Goal: Task Accomplishment & Management: Complete application form

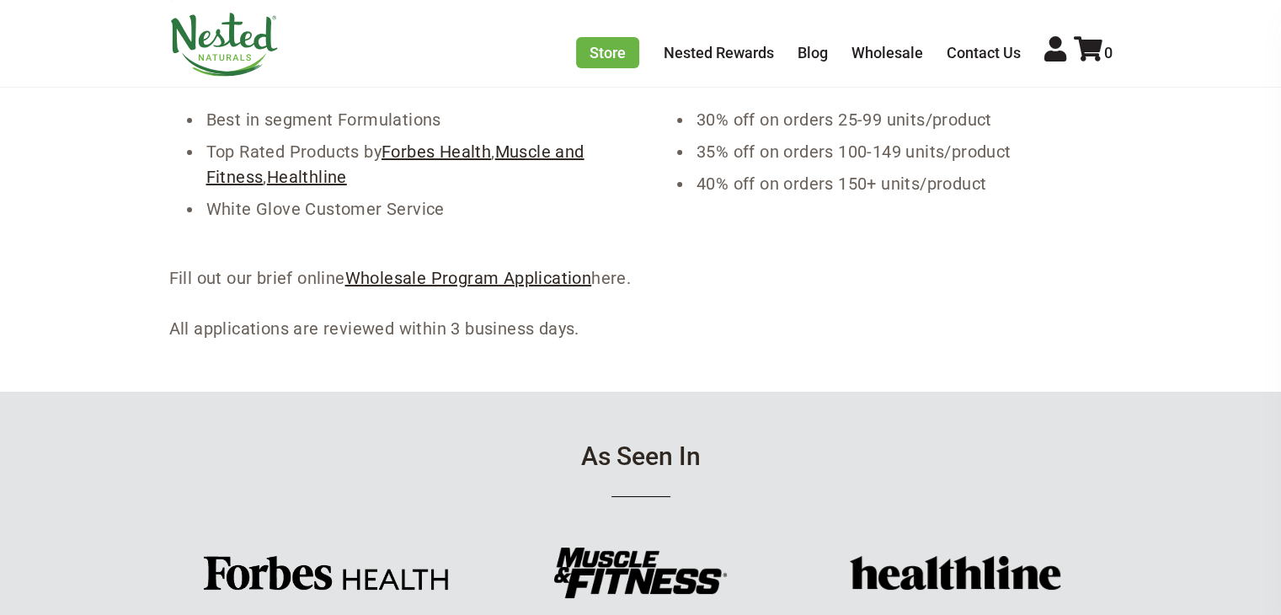
scroll to position [337, 0]
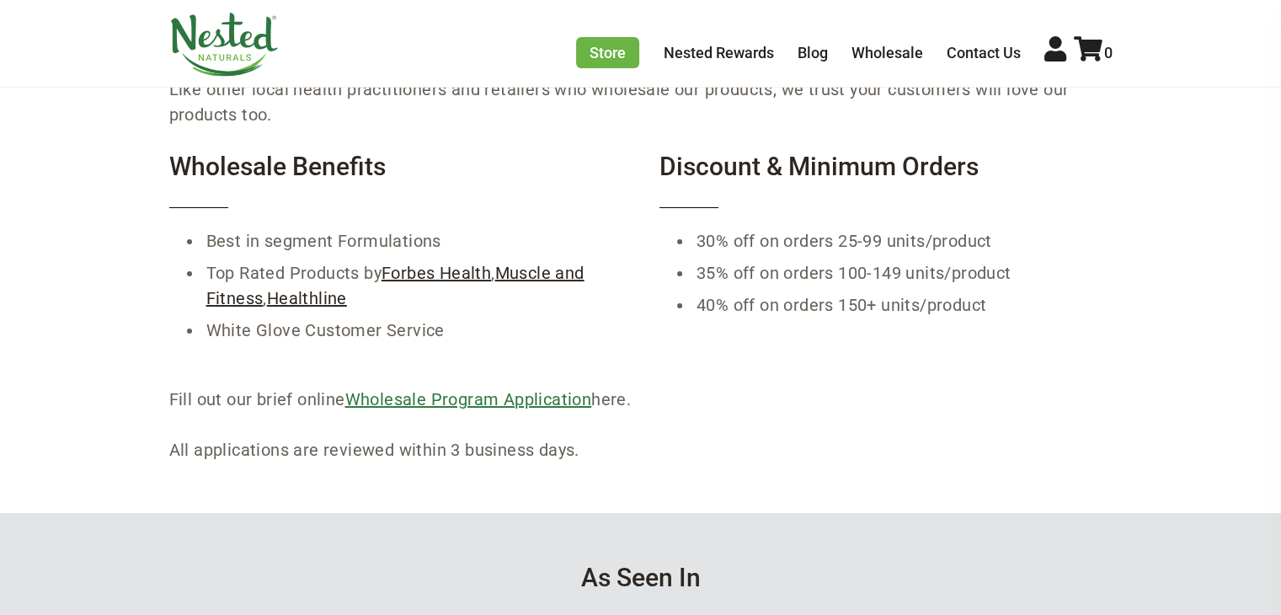
click at [509, 395] on link "Wholesale Program Application" at bounding box center [468, 399] width 247 height 20
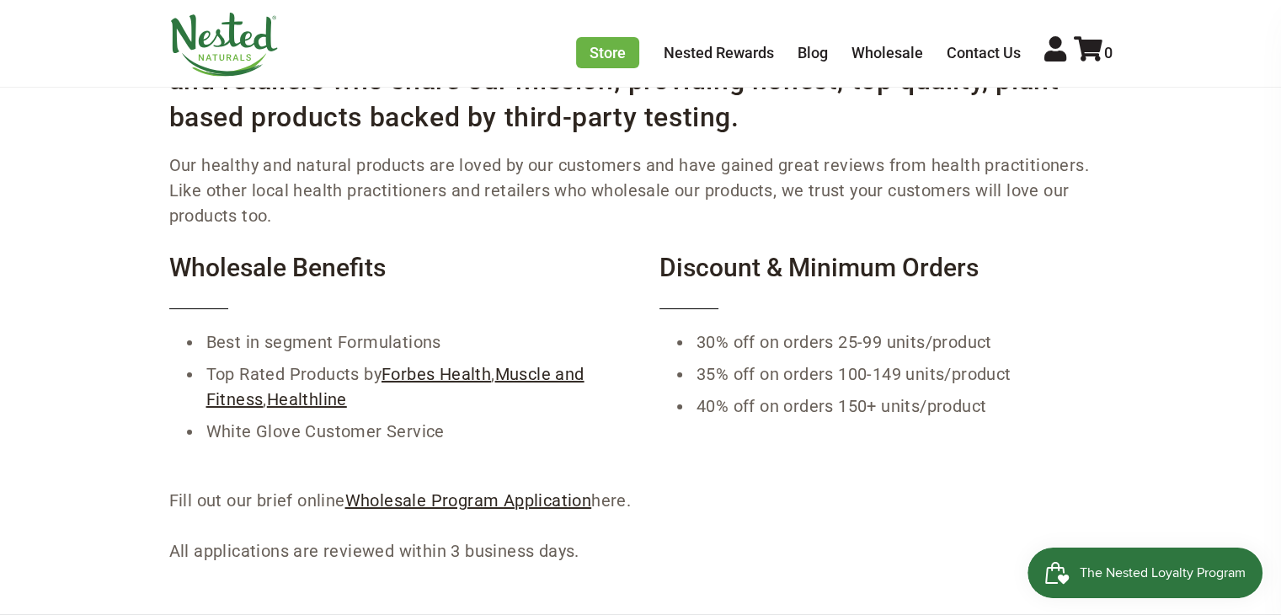
scroll to position [84, 0]
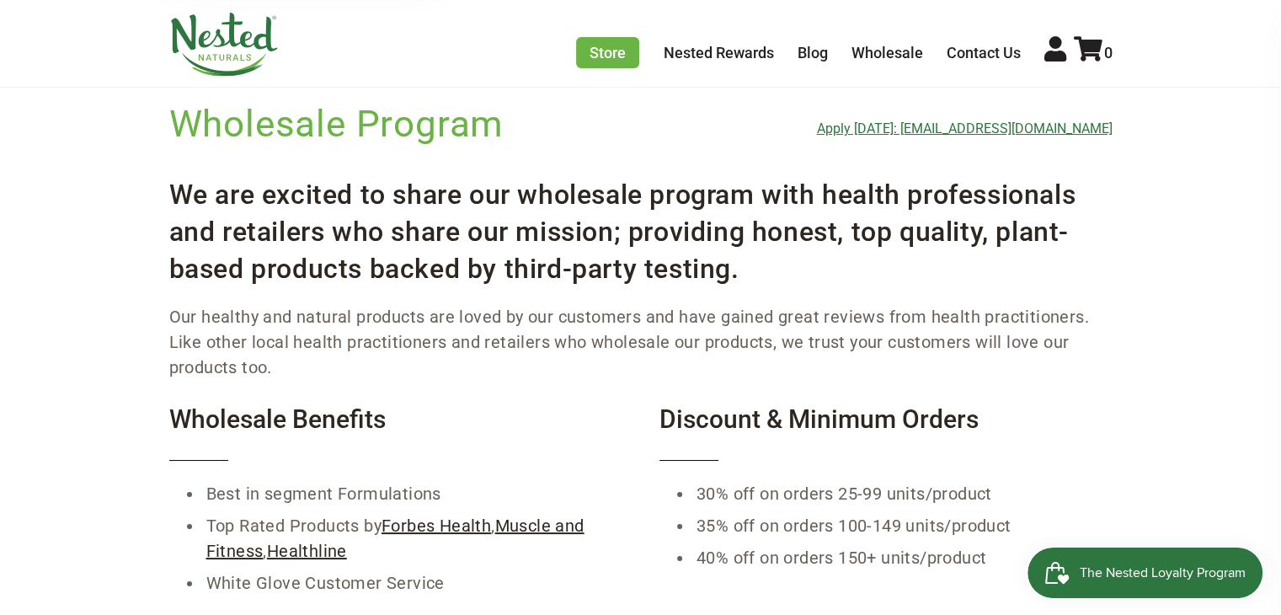
click at [993, 125] on link "Apply [DATE]: [EMAIL_ADDRESS][DOMAIN_NAME]" at bounding box center [965, 128] width 296 height 15
click at [964, 127] on link "Apply [DATE]: [EMAIL_ADDRESS][DOMAIN_NAME]" at bounding box center [965, 128] width 296 height 15
drag, startPoint x: 1122, startPoint y: 127, endPoint x: 924, endPoint y: 124, distance: 197.9
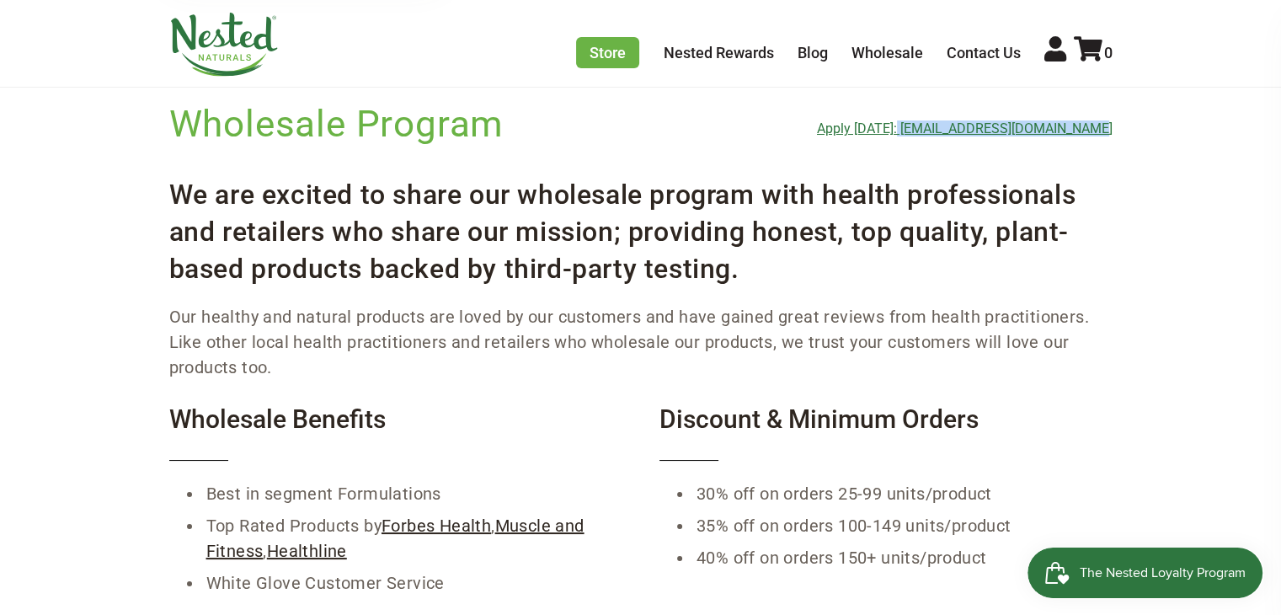
copy link "[EMAIL_ADDRESS][DOMAIN_NAME]"
drag, startPoint x: 1197, startPoint y: 274, endPoint x: 1159, endPoint y: 350, distance: 85.9
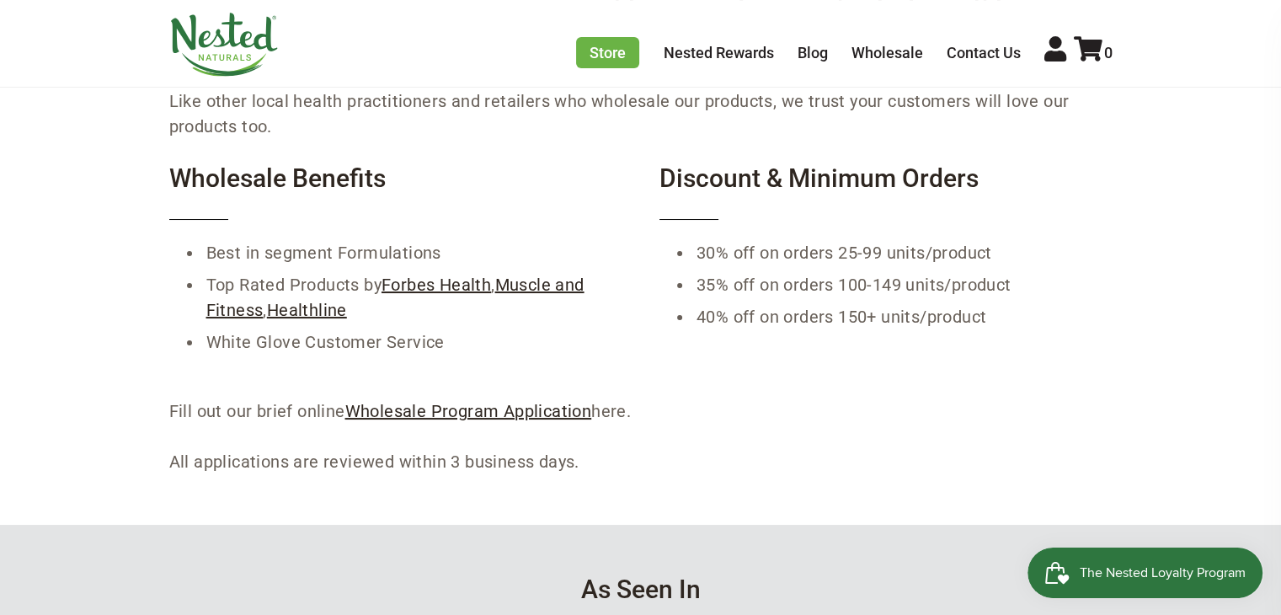
scroll to position [589, 0]
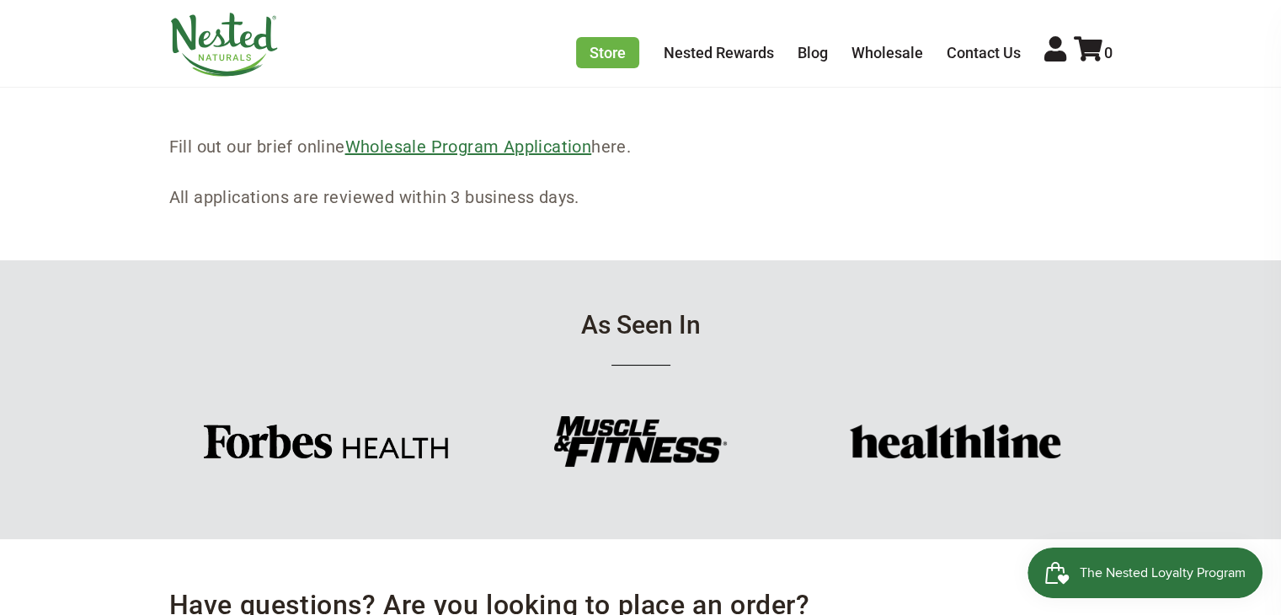
click at [399, 155] on link "Wholesale Program Application" at bounding box center [468, 146] width 247 height 20
click at [512, 152] on link "Wholesale Program Application" at bounding box center [468, 146] width 247 height 20
click at [804, 236] on div "Wholesale Program Apply [DATE]: [EMAIL_ADDRESS][DOMAIN_NAME] We are excited to …" at bounding box center [640, 170] width 1281 height 1228
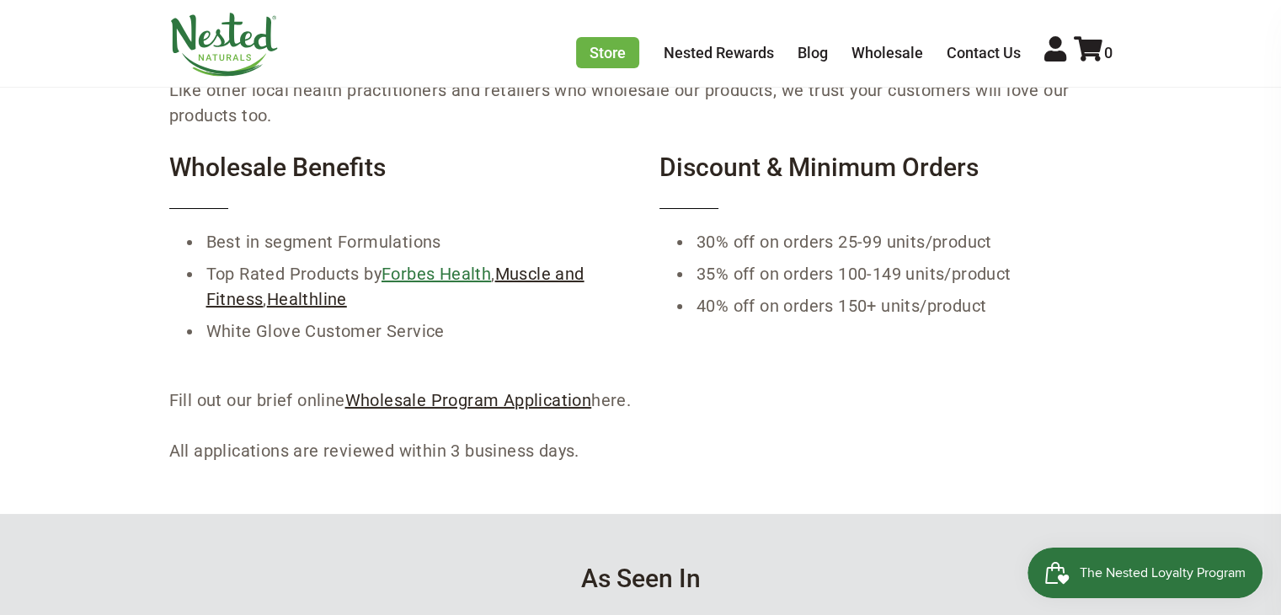
scroll to position [0, 0]
